Goal: Task Accomplishment & Management: Manage account settings

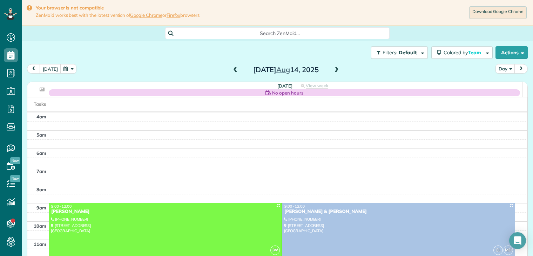
scroll to position [55, 0]
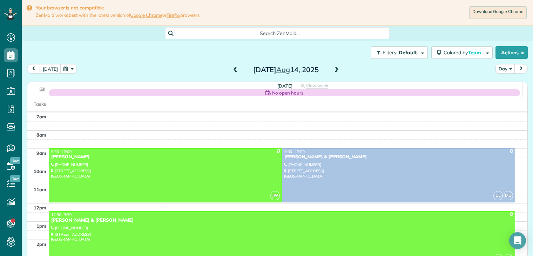
click at [67, 158] on div "[PERSON_NAME]" at bounding box center [165, 157] width 229 height 6
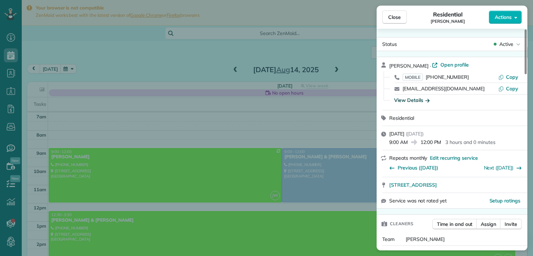
click at [426, 101] on icon "button" at bounding box center [427, 100] width 4 height 7
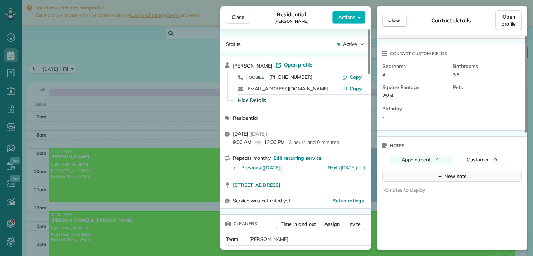
scroll to position [210, 0]
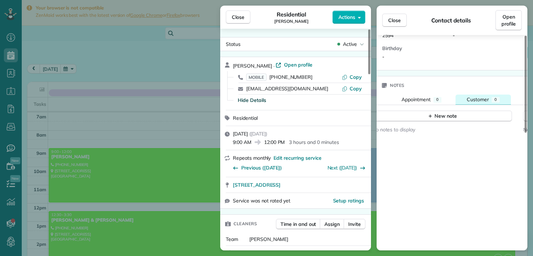
click at [483, 102] on span "Customer" at bounding box center [478, 99] width 22 height 6
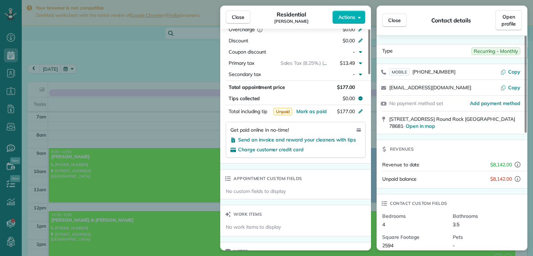
scroll to position [305, 0]
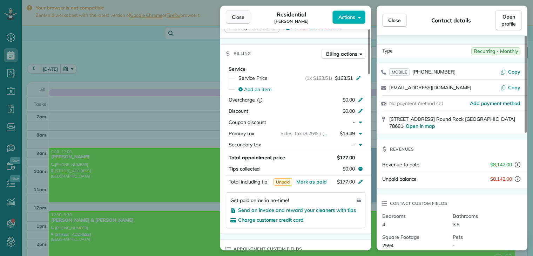
click at [236, 16] on span "Close" at bounding box center [238, 17] width 13 height 7
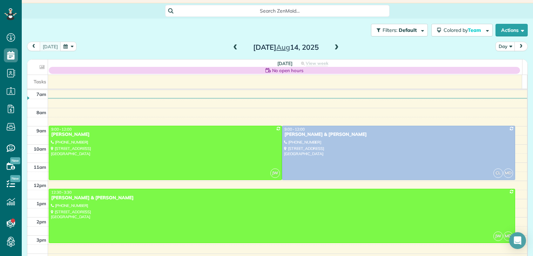
scroll to position [35, 0]
